Goal: Navigation & Orientation: Find specific page/section

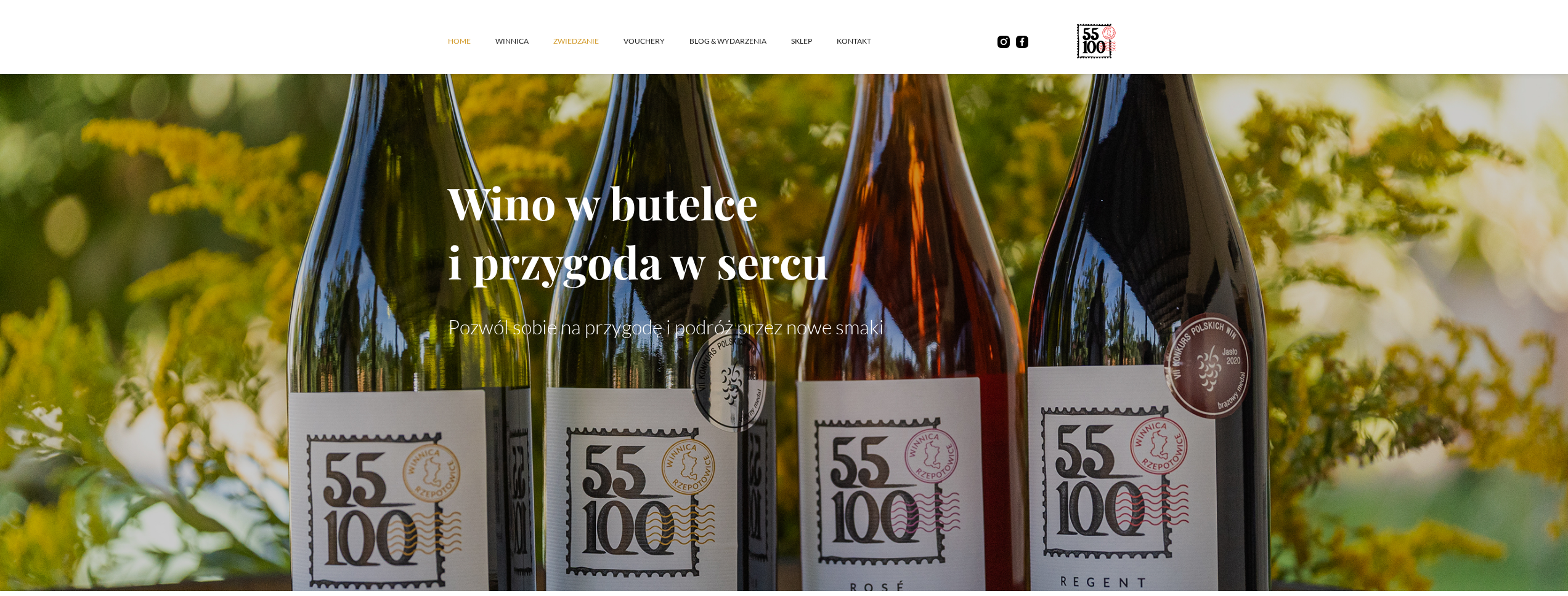
click at [591, 45] on link "ZWIEDZANIE" at bounding box center [588, 42] width 71 height 37
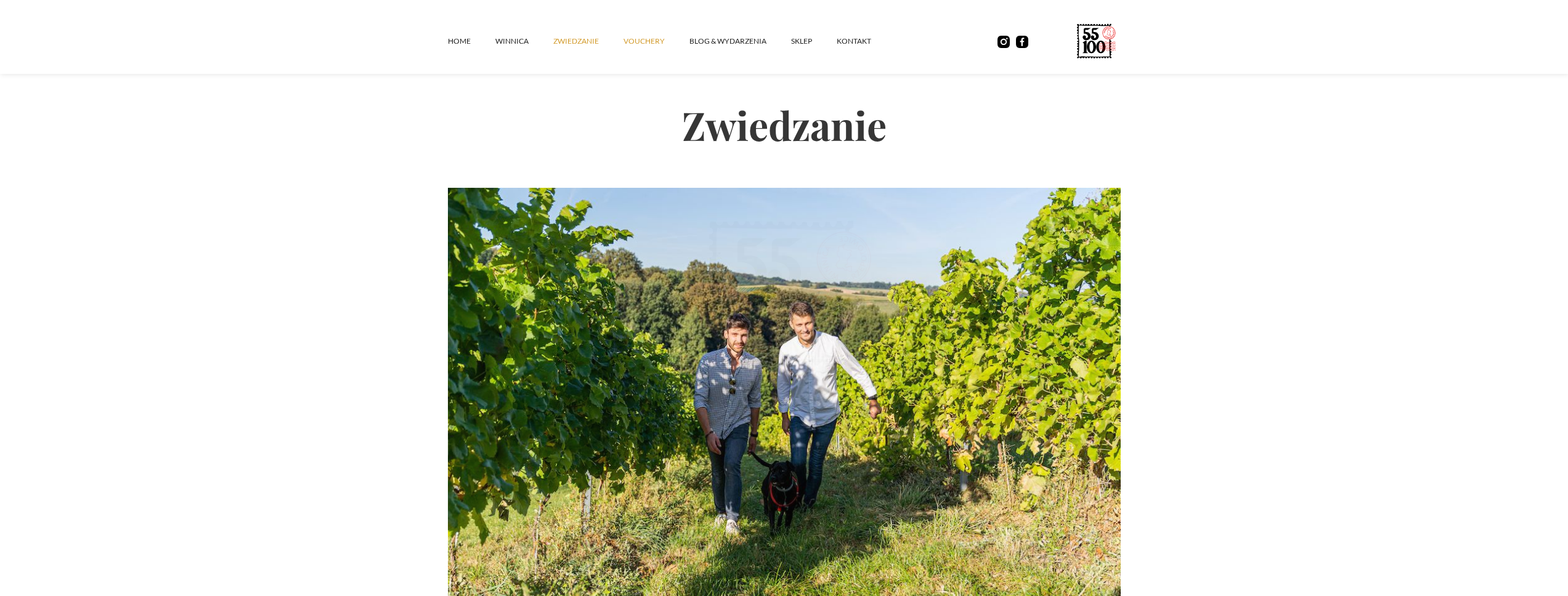
click at [636, 39] on link "vouchery" at bounding box center [656, 42] width 66 height 37
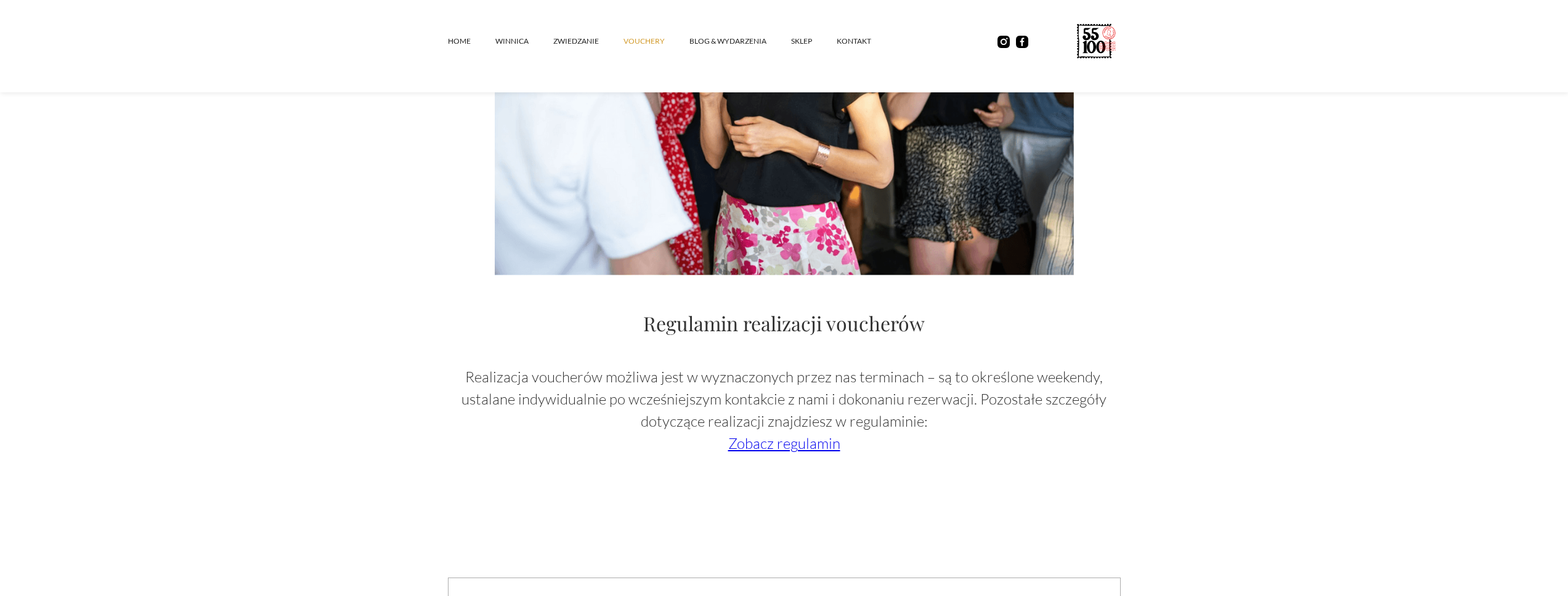
scroll to position [1682, 0]
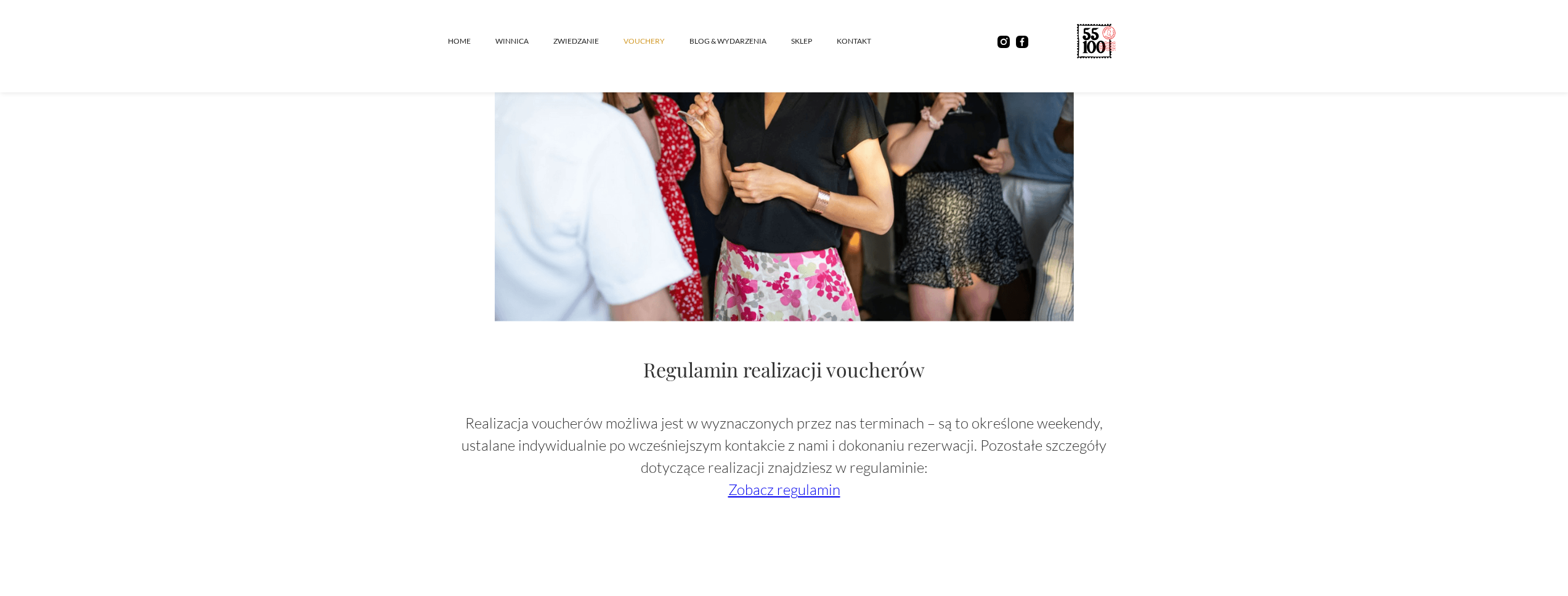
click at [815, 488] on link "Zobacz regulamin" at bounding box center [784, 490] width 112 height 18
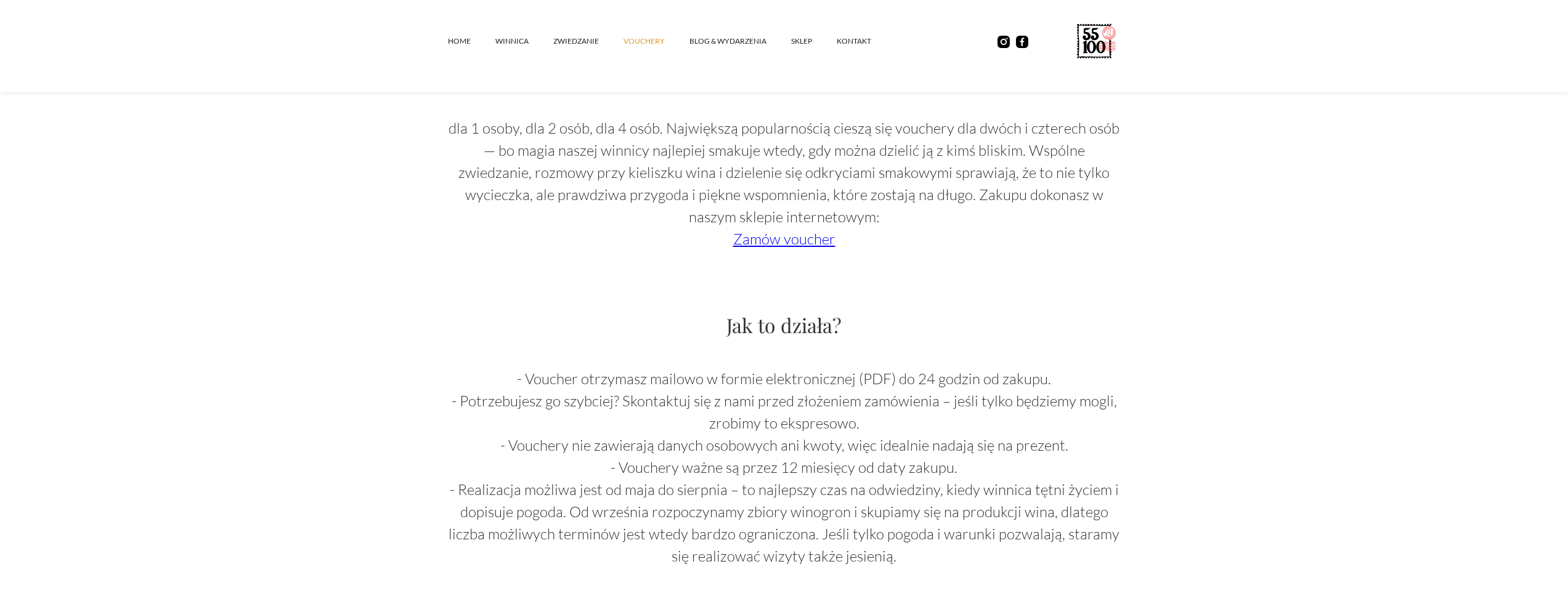
scroll to position [220, 0]
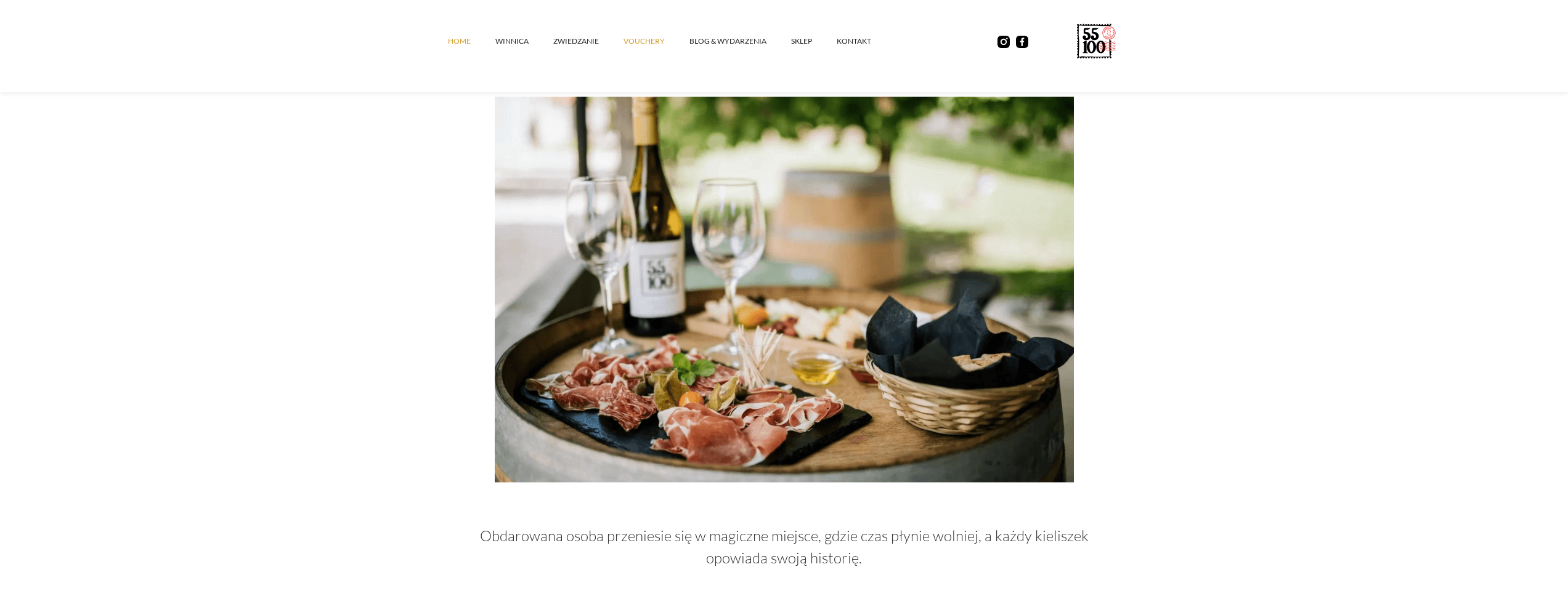
click at [456, 45] on link "Home" at bounding box center [471, 42] width 47 height 37
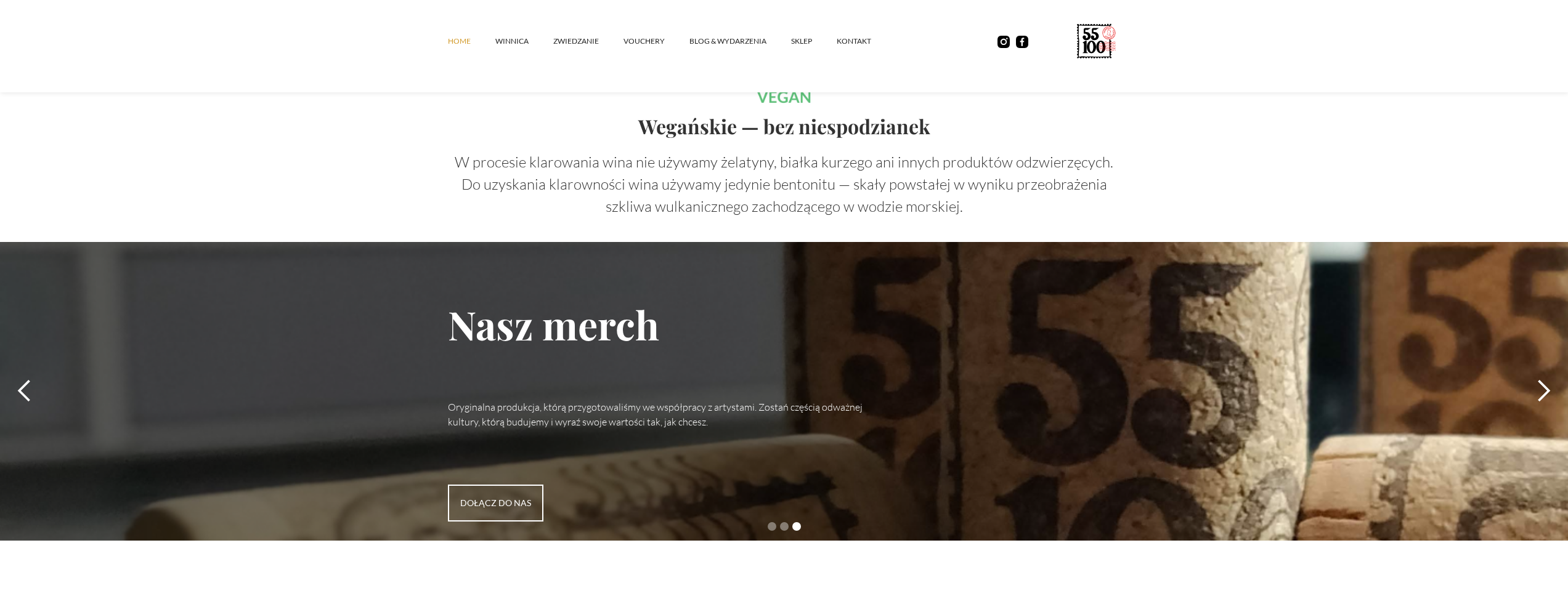
scroll to position [3401, 0]
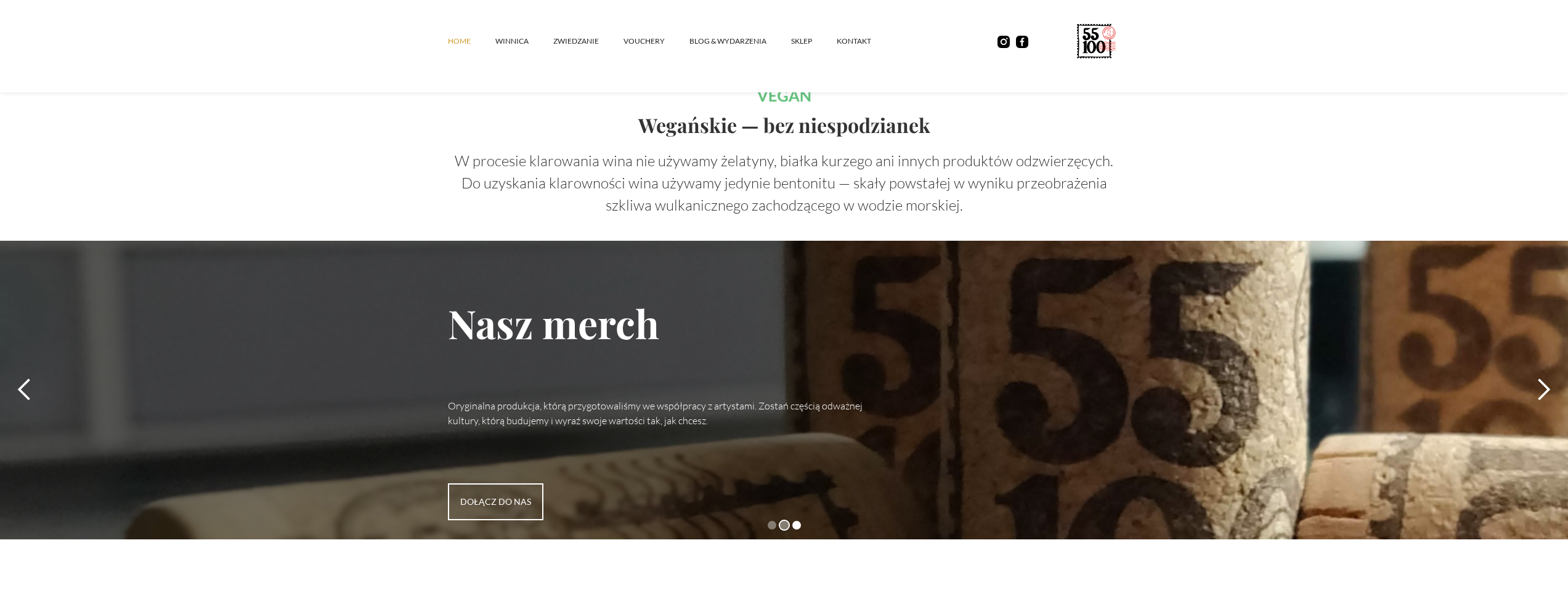
click at [785, 522] on div "Show slide 2 of 3" at bounding box center [784, 525] width 9 height 9
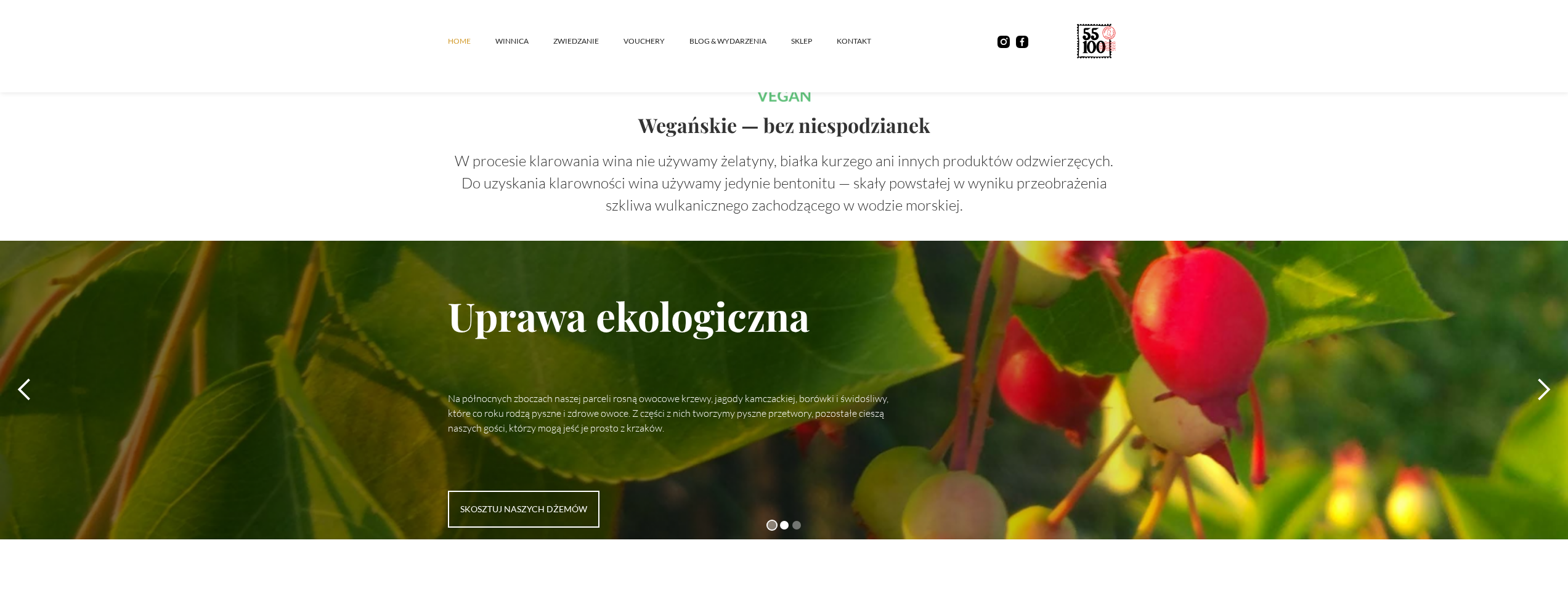
click at [774, 522] on div "Show slide 1 of 3" at bounding box center [771, 525] width 9 height 9
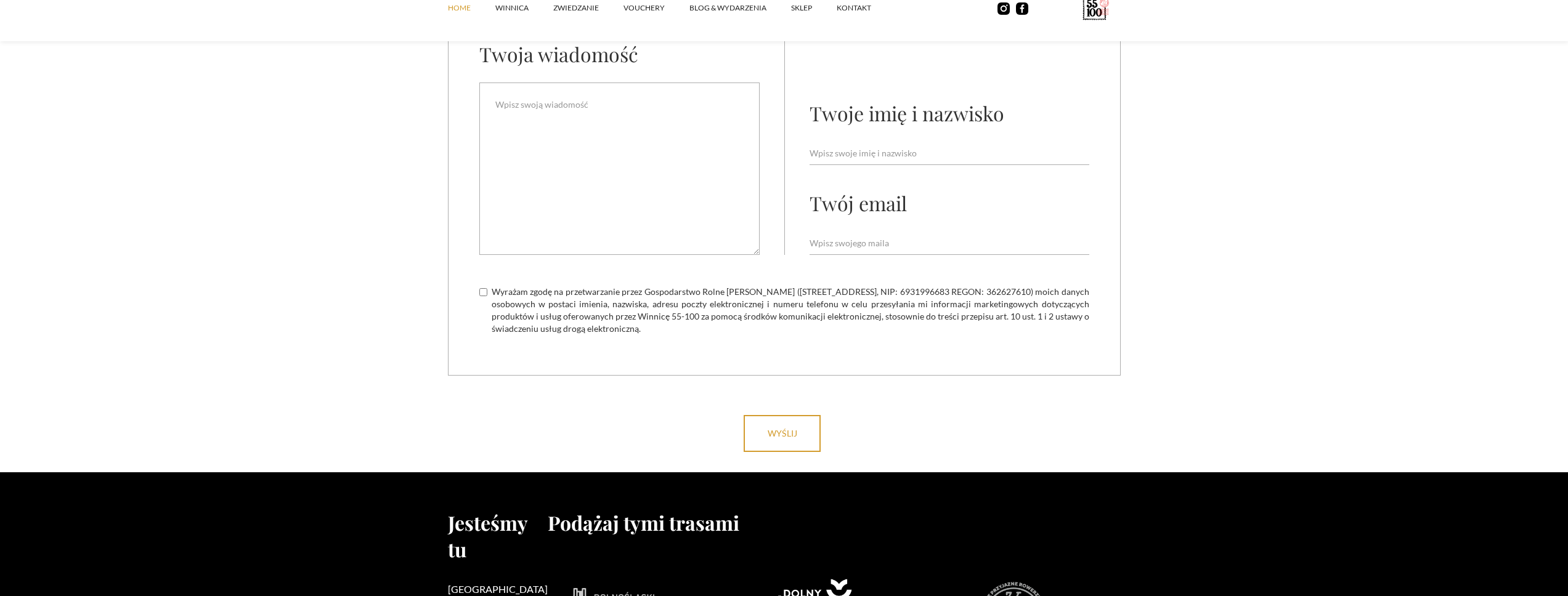
scroll to position [4911, 0]
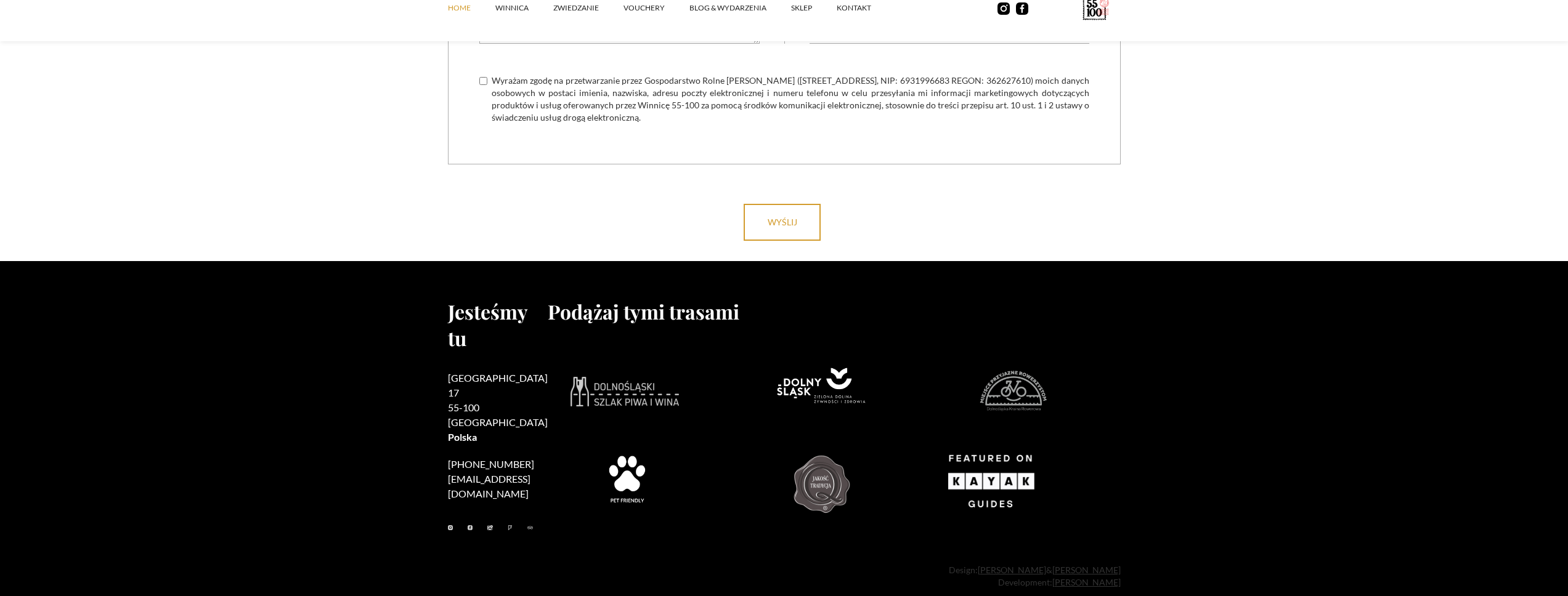
click at [494, 522] on ul at bounding box center [497, 527] width 100 height 13
click at [497, 522] on ul at bounding box center [497, 527] width 100 height 13
click at [508, 522] on link at bounding box center [510, 527] width 5 height 13
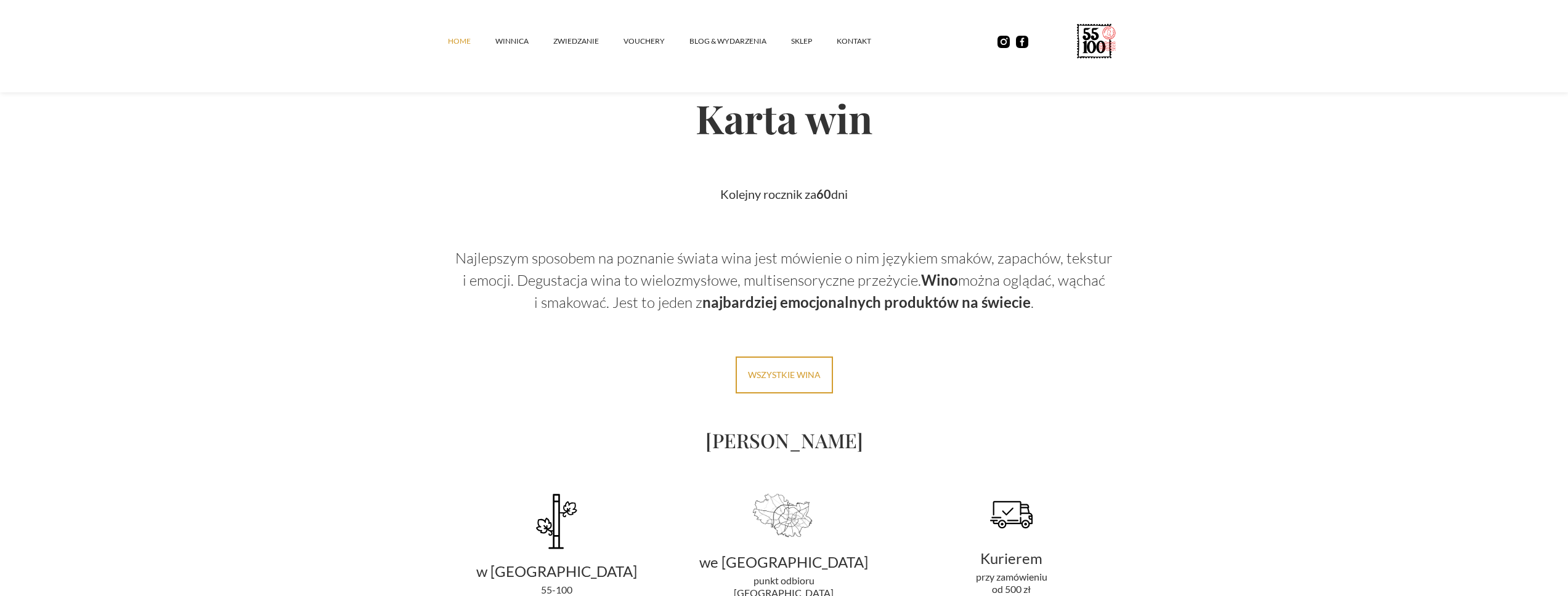
scroll to position [1432, 0]
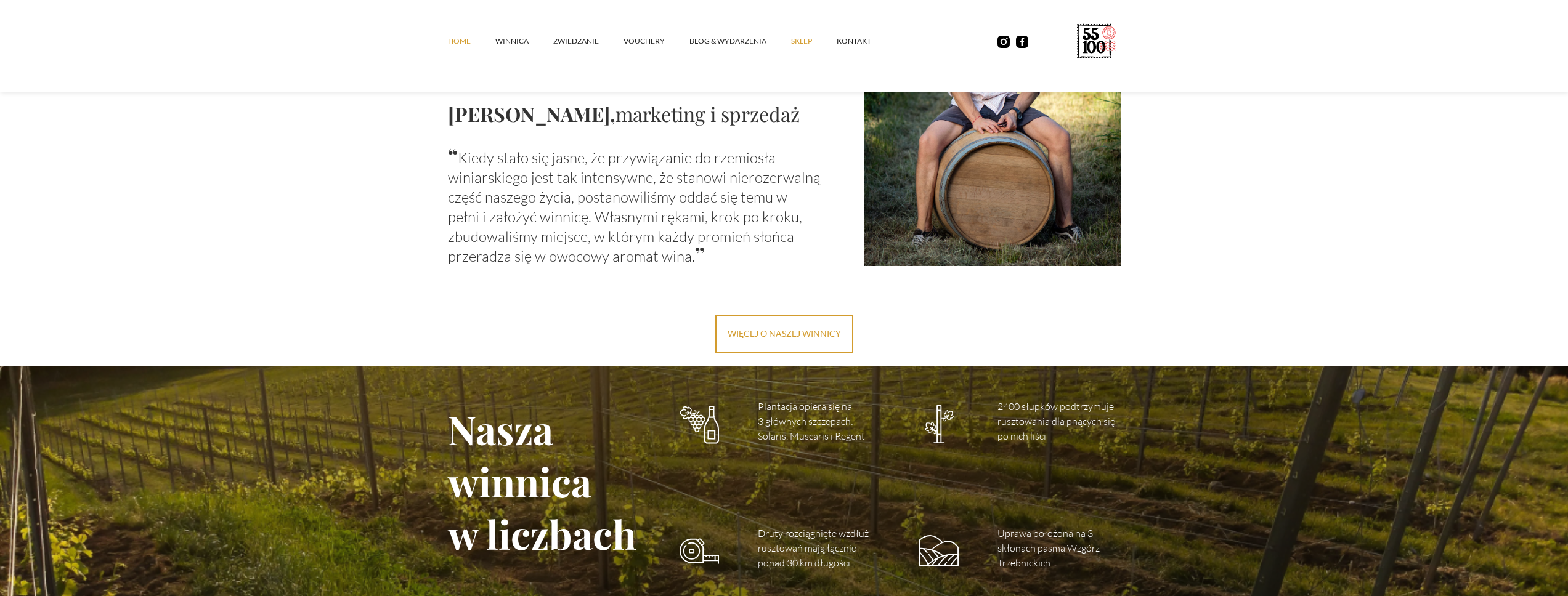
click at [810, 42] on link "SKLEP" at bounding box center [814, 42] width 45 height 37
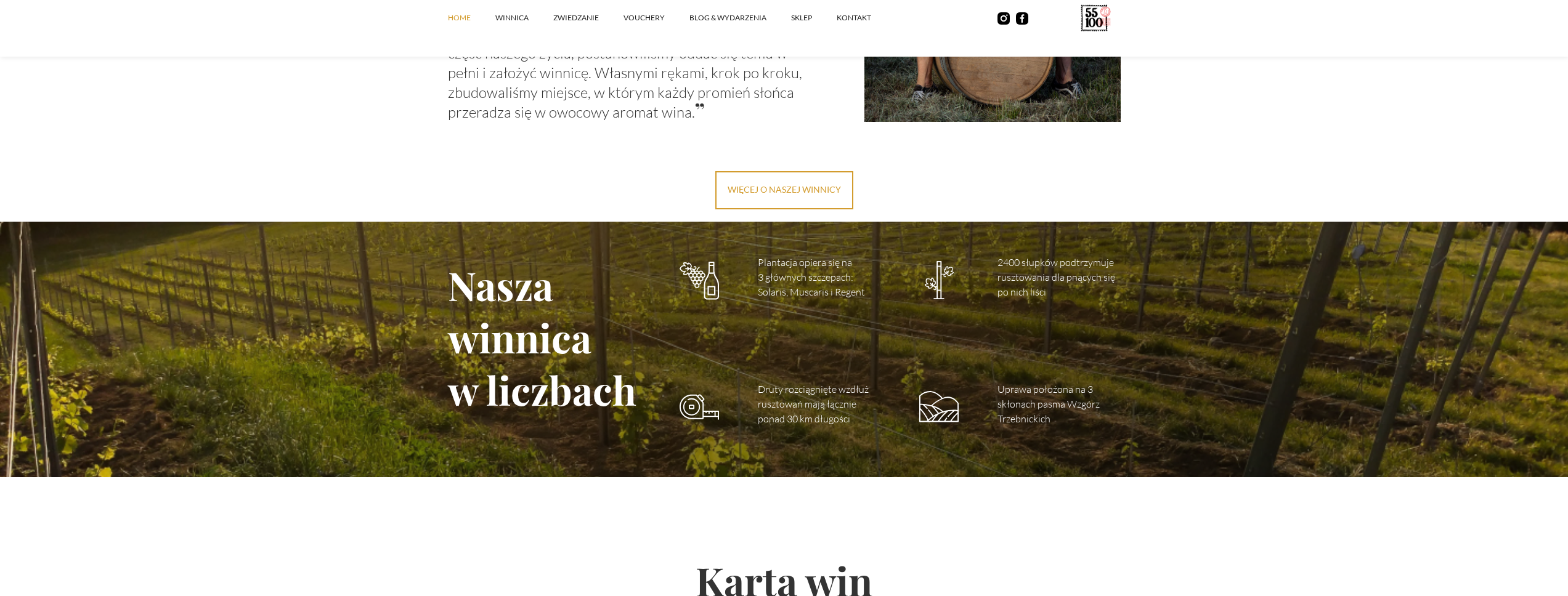
scroll to position [1378, 0]
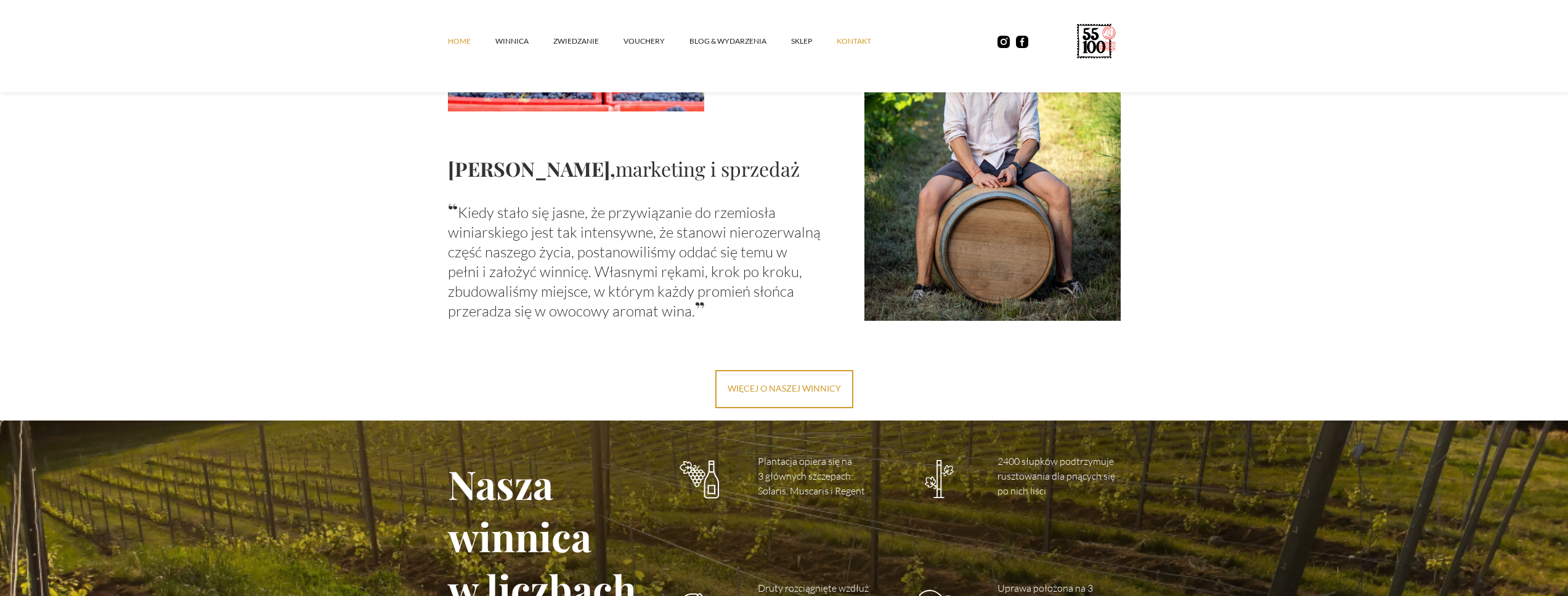
click at [868, 48] on link "kontakt" at bounding box center [866, 42] width 59 height 37
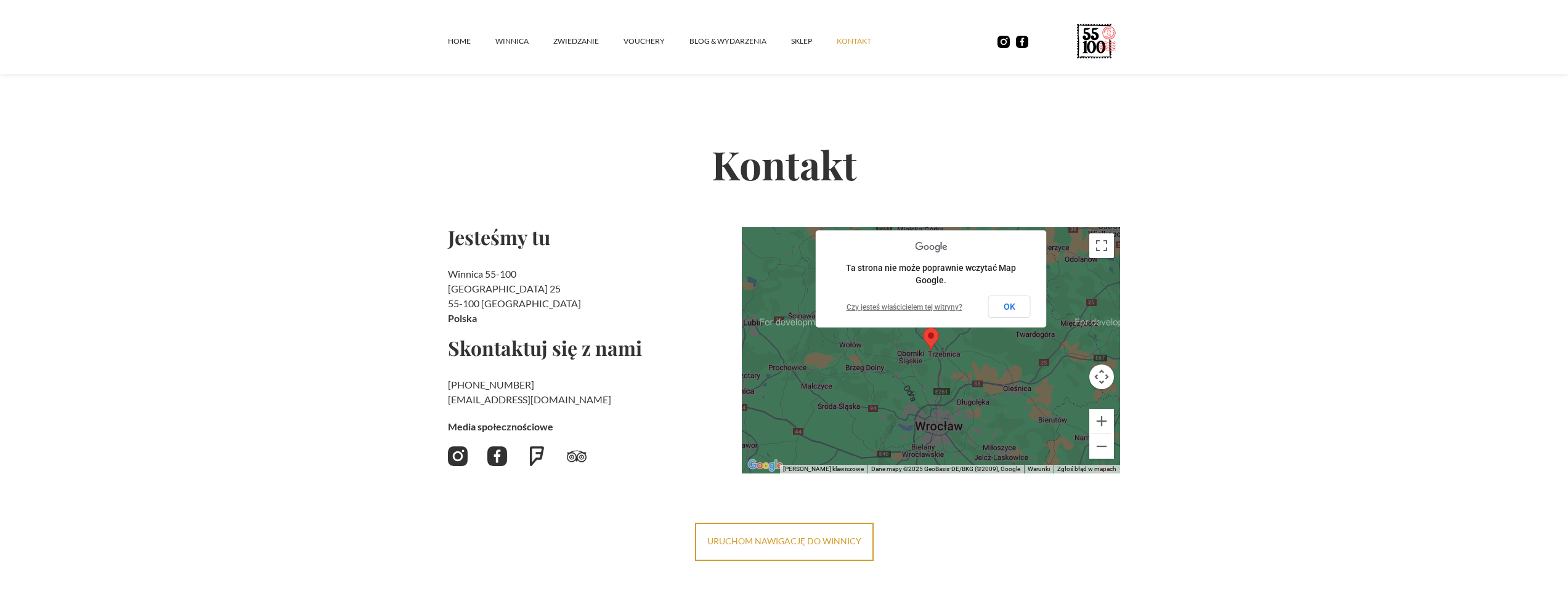
drag, startPoint x: 610, startPoint y: 439, endPoint x: 607, endPoint y: 431, distance: 8.5
click at [609, 432] on div "Jesteśmy tu Winnica 55-100 [STREET_ADDRESS] [GEOGRAPHIC_DATA] Skontaktuj się z …" at bounding box center [590, 350] width 284 height 247
